Goal: Task Accomplishment & Management: Complete application form

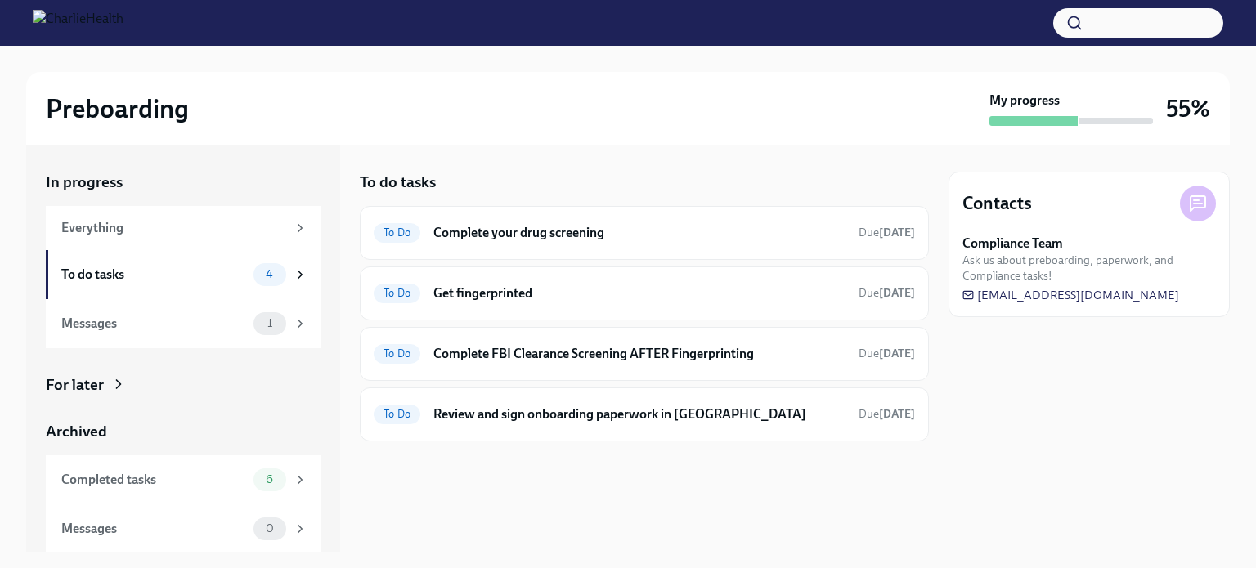
click at [649, 414] on h6 "Review and sign onboarding paperwork in [GEOGRAPHIC_DATA]" at bounding box center [639, 415] width 412 height 18
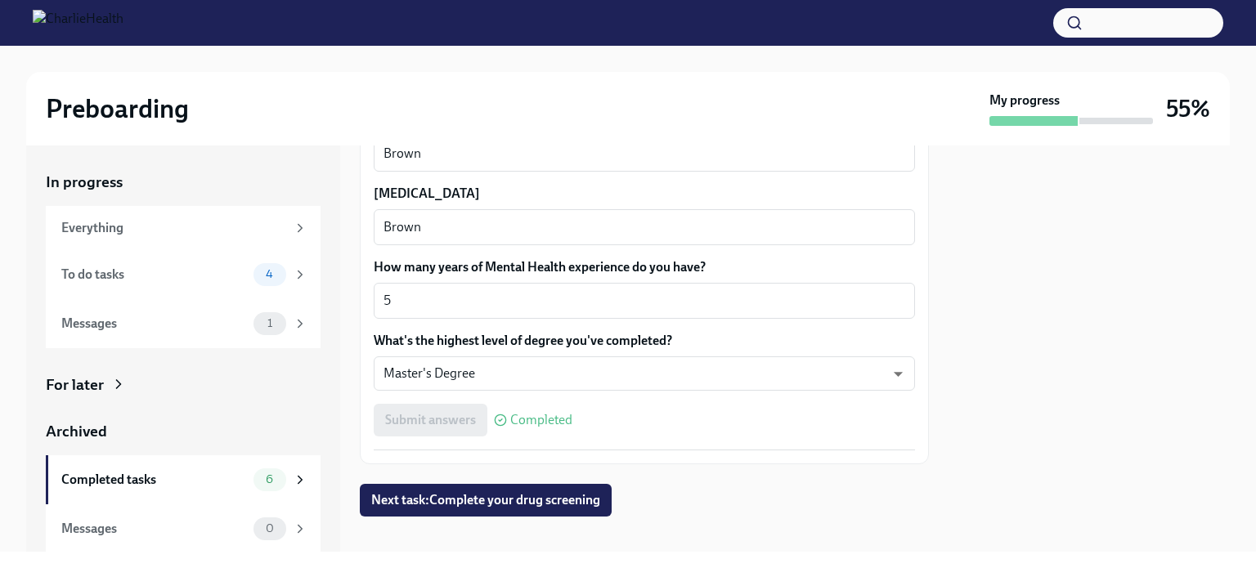
scroll to position [1580, 0]
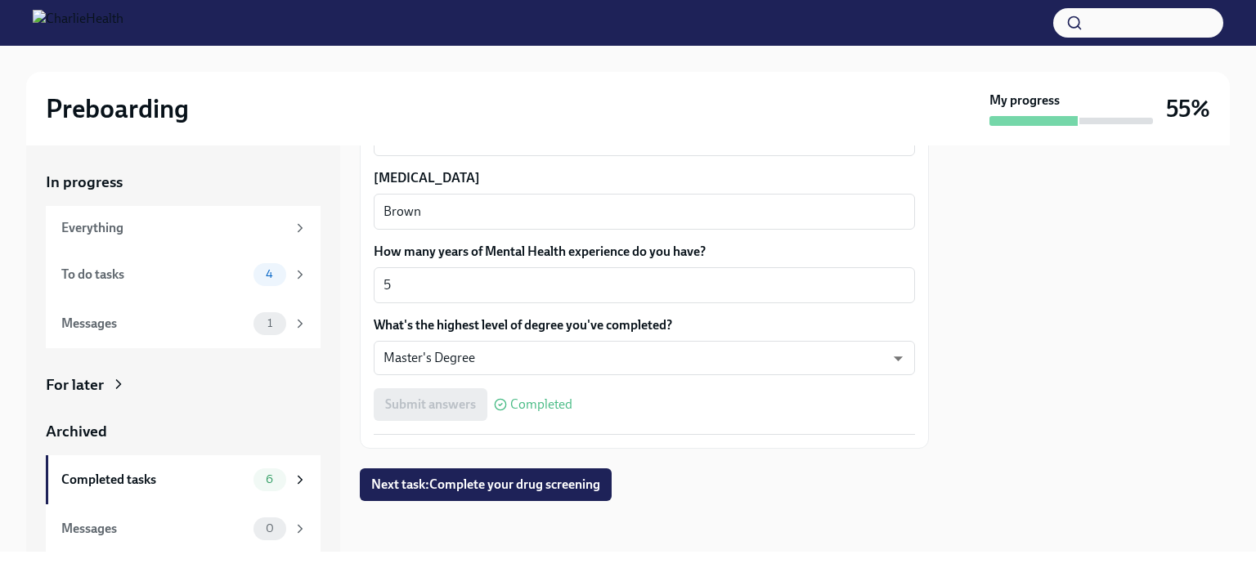
click at [195, 279] on div "To do tasks" at bounding box center [154, 275] width 186 height 18
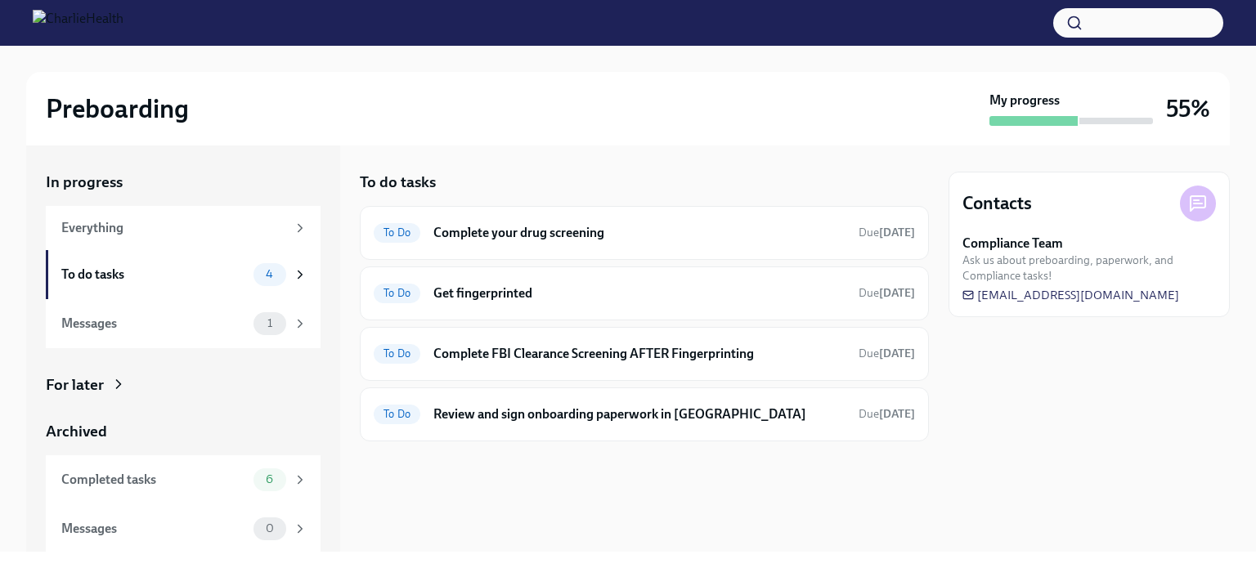
click at [504, 415] on h6 "Review and sign onboarding paperwork in [GEOGRAPHIC_DATA]" at bounding box center [639, 415] width 412 height 18
